Goal: Communication & Community: Answer question/provide support

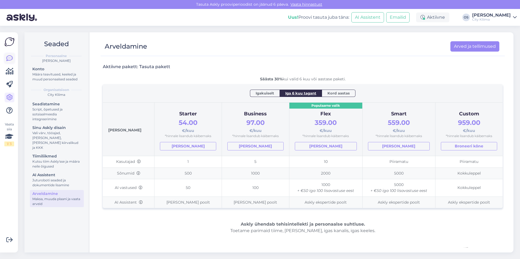
click at [7, 61] on icon at bounding box center [9, 58] width 7 height 7
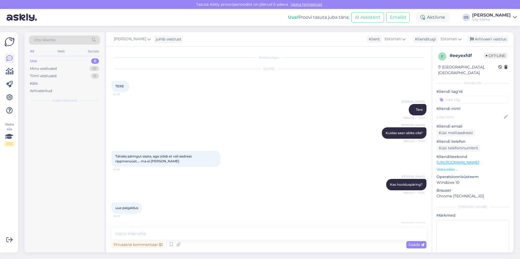
scroll to position [71, 0]
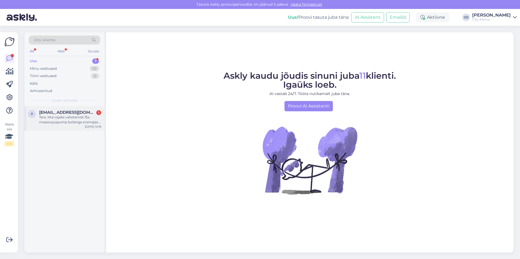
click at [56, 117] on div "Tere, Mul vajaks vahetamist 15a maasoojuspump boileriga eramajas. Mida soovitat…" at bounding box center [70, 120] width 62 height 10
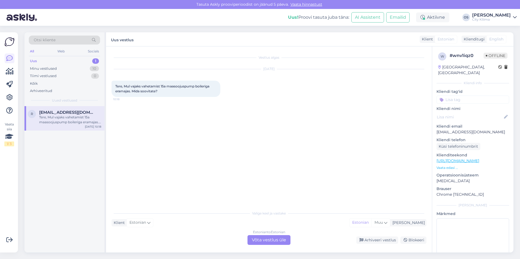
click at [260, 241] on div "Estonian to Estonian Võta vestlus üle" at bounding box center [268, 240] width 43 height 10
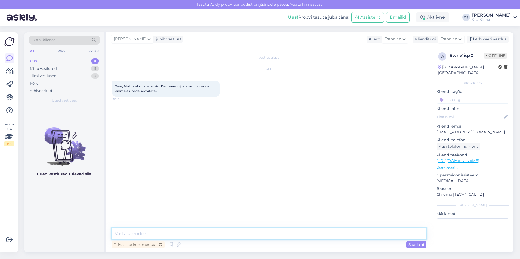
click at [191, 236] on textarea at bounding box center [268, 233] width 315 height 11
type textarea "Tere"
type textarea "T"
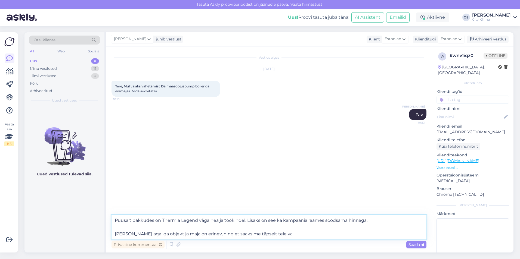
click at [271, 233] on textarea "Puusalt pakkudes on Thermia Legend väga hea ja töökindel. Lisaks on see ka kamp…" at bounding box center [268, 227] width 315 height 25
click at [195, 236] on textarea "Puusalt pakkudes on Thermia Legend väga hea ja töökindel. Lisaks on see ka kamp…" at bounding box center [268, 227] width 315 height 25
click at [342, 234] on textarea "Puusalt pakkudes on Thermia Legend väga hea ja töökindel. Lisaks on see ka kamp…" at bounding box center [268, 227] width 315 height 25
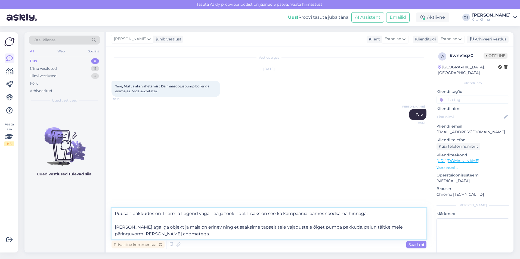
click at [170, 235] on textarea "Puusalt pakkudes on Thermia Legend väga hea ja töökindel. Lisaks on see ka kamp…" at bounding box center [268, 224] width 315 height 32
paste textarea "[URL][DOMAIN_NAME]"
type textarea "Puusalt pakkudes on Thermia Legend väga hea ja töökindel. Lisaks on see ka kamp…"
click at [420, 244] on span "Saada" at bounding box center [416, 244] width 16 height 5
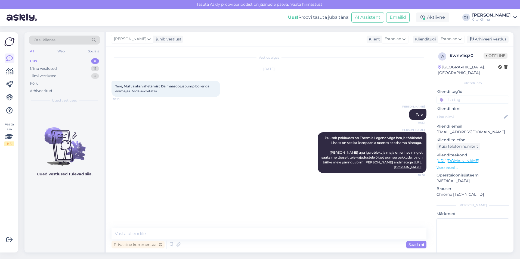
click at [325, 204] on div "Vestlus algas [DATE] Tere, Mul vajaks vahetamist 15a maasoojuspump boileriga er…" at bounding box center [271, 137] width 320 height 171
click at [324, 204] on div "Vestlus algas [DATE] Tere, Mul vajaks vahetamist 15a maasoojuspump boileriga er…" at bounding box center [271, 137] width 320 height 171
click at [407, 222] on div "Vestlus algas [DATE] Tere, Mul vajaks vahetamist 15a maasoojuspump boileriga er…" at bounding box center [271, 137] width 320 height 171
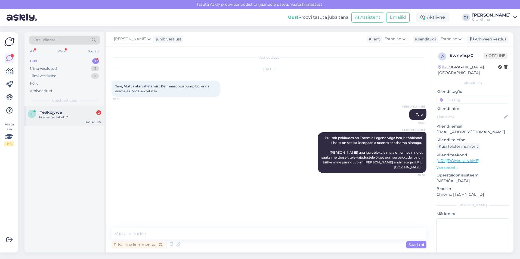
click at [67, 115] on div "kuidas teil läheb ?" at bounding box center [70, 117] width 62 height 5
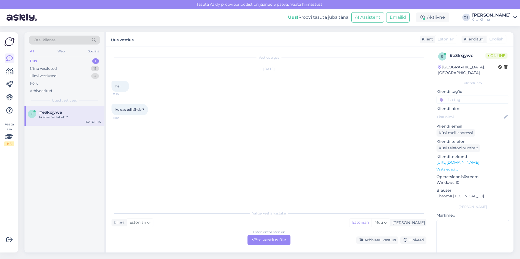
click at [154, 224] on div "Klient Estonian Mina Estonian Muu" at bounding box center [268, 222] width 315 height 7
click at [276, 243] on div "Estonian to Estonian Võta vestlus üle" at bounding box center [268, 240] width 43 height 10
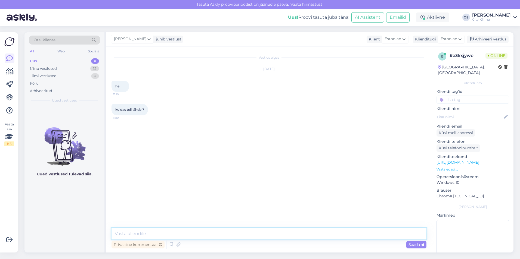
click at [211, 230] on textarea at bounding box center [268, 233] width 315 height 11
type textarea "Tere"
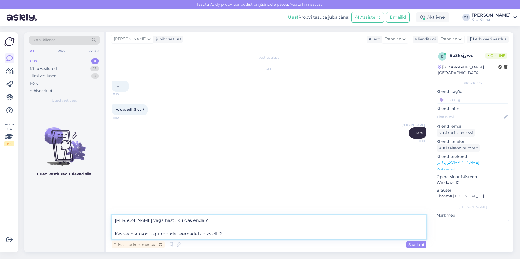
type textarea "[PERSON_NAME] väga hästi. Kuidas endal? Kas saan ka soojuspumpade teemadel abik…"
click at [411, 240] on div "Privaatne kommentaar Saada" at bounding box center [268, 245] width 315 height 10
click at [412, 243] on span "Saada" at bounding box center [416, 244] width 16 height 5
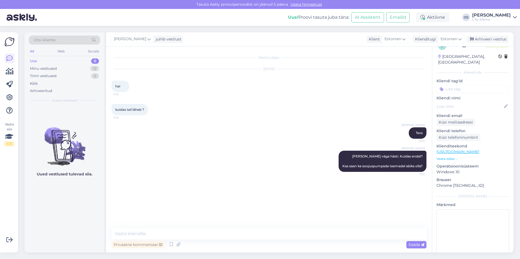
scroll to position [19, 0]
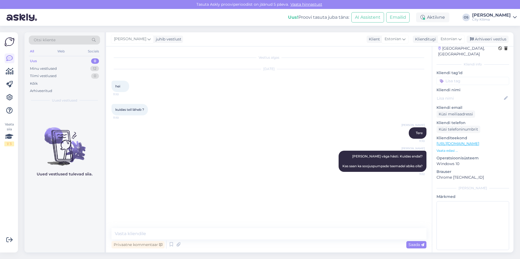
click at [452, 148] on p "Vaata edasi ..." at bounding box center [472, 150] width 73 height 5
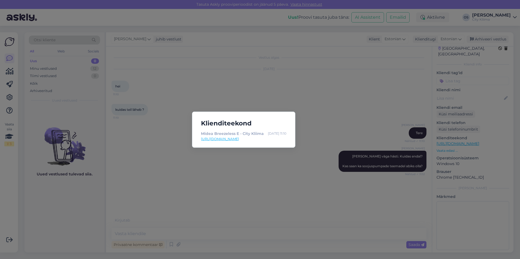
click at [267, 173] on div "Klienditeekond Midea Breezeless E - City Kliima [DATE] 11:10 [URL][DOMAIN_NAME]" at bounding box center [260, 129] width 520 height 259
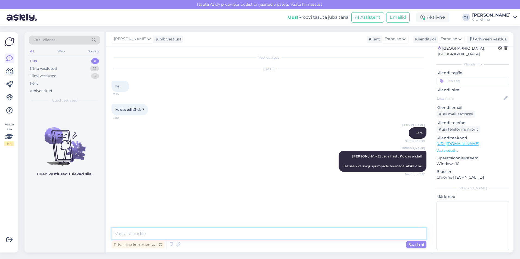
click at [218, 235] on textarea at bounding box center [268, 233] width 315 height 11
click at [216, 197] on div "Vestlus algas [DATE] hei 11:10 kuidas teil läheb ? 11:10 Olari Soomets Tere Näh…" at bounding box center [271, 137] width 320 height 171
click at [444, 148] on p "Vaata edasi ..." at bounding box center [472, 150] width 73 height 5
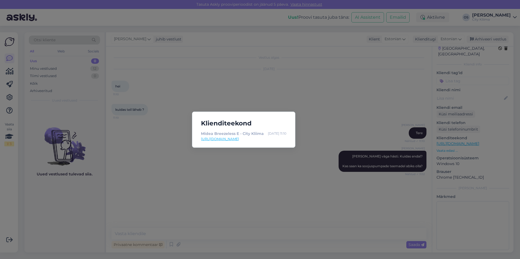
click at [349, 190] on div "Klienditeekond Midea Breezeless E - City Kliima [DATE] 11:10 [URL][DOMAIN_NAME]" at bounding box center [260, 129] width 520 height 259
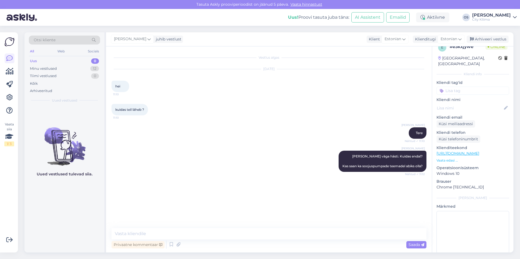
scroll to position [0, 0]
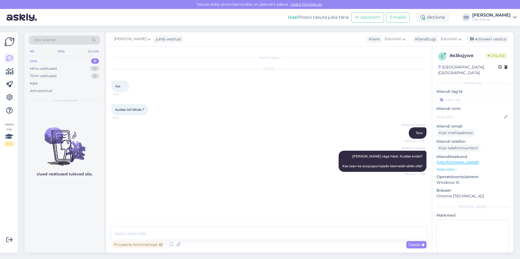
click at [460, 55] on div "# e3kxjywe" at bounding box center [467, 55] width 36 height 7
click at [464, 96] on input at bounding box center [472, 100] width 73 height 8
type input "Märten"
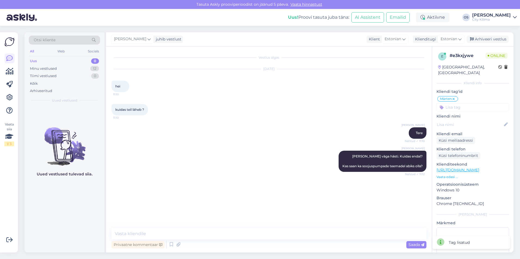
click at [486, 96] on div "[PERSON_NAME]" at bounding box center [472, 104] width 73 height 16
drag, startPoint x: 362, startPoint y: 167, endPoint x: 397, endPoint y: 167, distance: 34.8
click at [397, 167] on span "[PERSON_NAME] väga hästi. Kuidas endal? Kas saan ka soojuspumpade teemadel abik…" at bounding box center [382, 161] width 80 height 14
drag, startPoint x: 397, startPoint y: 167, endPoint x: 395, endPoint y: 180, distance: 12.8
click at [395, 180] on div "Vestlus algas [DATE] hei 11:10 kuidas teil läheb ? 11:10 Olari Soomets Tere Näh…" at bounding box center [271, 137] width 320 height 171
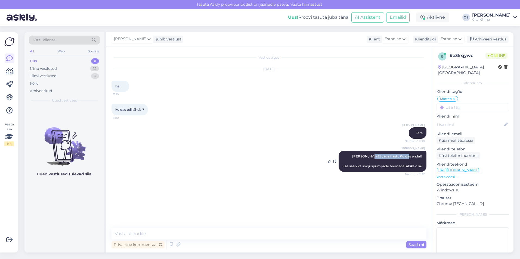
drag, startPoint x: 380, startPoint y: 157, endPoint x: 414, endPoint y: 158, distance: 33.7
click at [414, 158] on span "[PERSON_NAME] väga hästi. Kuidas endal? Kas saan ka soojuspumpade teemadel abik…" at bounding box center [382, 161] width 80 height 14
drag, startPoint x: 414, startPoint y: 158, endPoint x: 415, endPoint y: 162, distance: 4.3
click at [415, 162] on div "[PERSON_NAME] [PERSON_NAME] [PERSON_NAME] hästi. Kuidas endal? Kas saan ka sooj…" at bounding box center [382, 161] width 88 height 21
drag, startPoint x: 345, startPoint y: 166, endPoint x: 397, endPoint y: 168, distance: 52.7
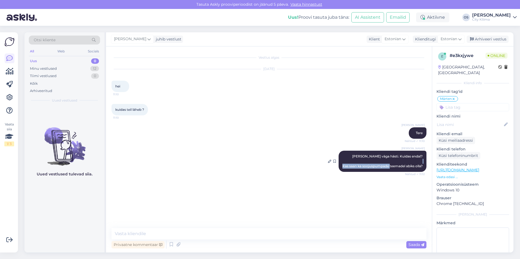
click at [397, 168] on span "[PERSON_NAME] väga hästi. Kuidas endal? Kas saan ka soojuspumpade teemadel abik…" at bounding box center [382, 161] width 80 height 14
drag, startPoint x: 397, startPoint y: 168, endPoint x: 379, endPoint y: 189, distance: 28.3
click at [379, 189] on div "Vestlus algas [DATE] hei 11:10 kuidas teil läheb ? 11:10 Olari Soomets Tere Näh…" at bounding box center [271, 137] width 320 height 171
